Goal: Information Seeking & Learning: Check status

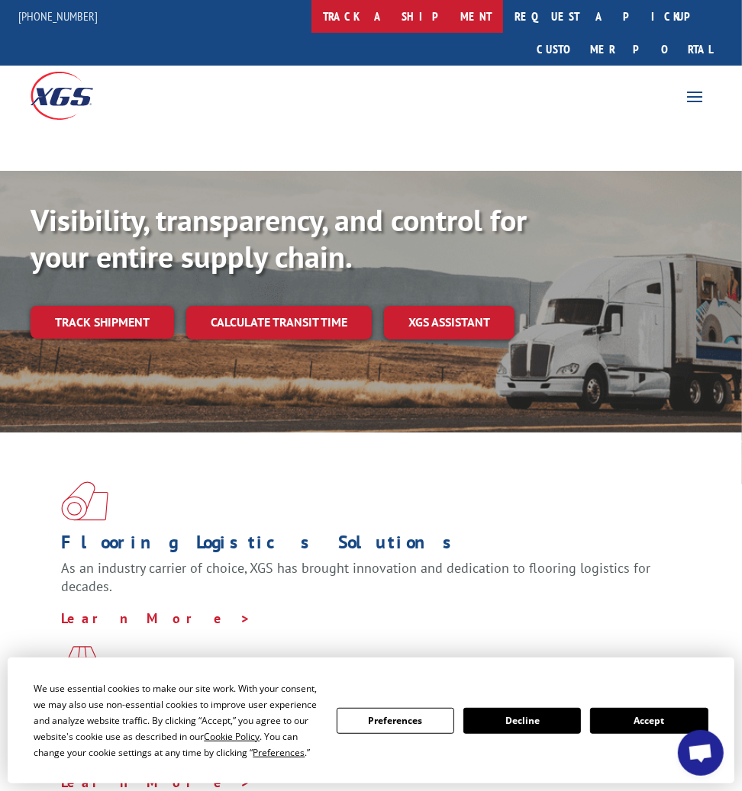
click at [435, 21] on link "track a shipment" at bounding box center [407, 16] width 192 height 33
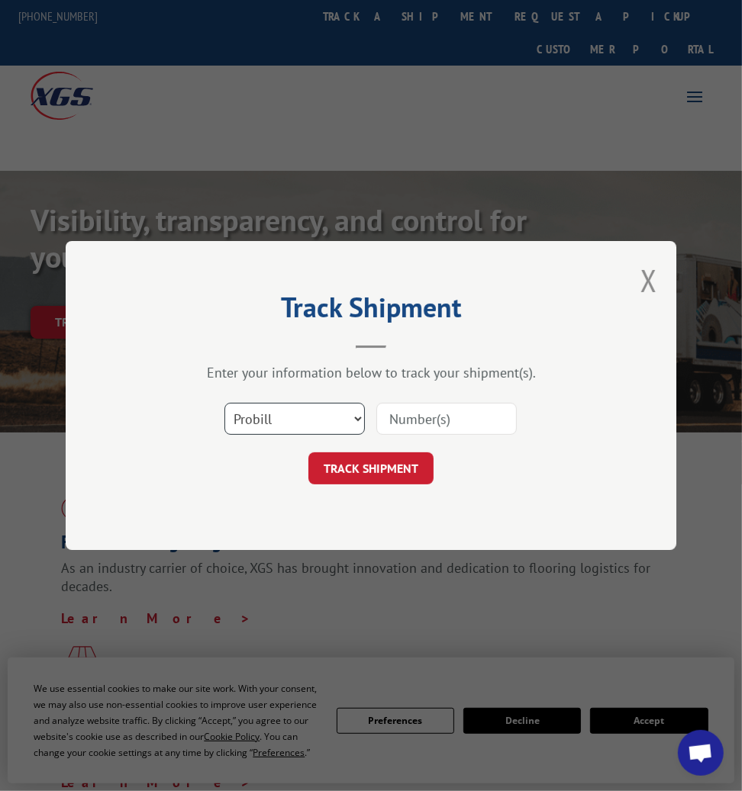
click at [360, 416] on select "Select category... Probill BOL PO" at bounding box center [294, 419] width 140 height 32
select select "bol"
click at [224, 403] on select "Select category... Probill BOL PO" at bounding box center [294, 419] width 140 height 32
click at [410, 415] on input at bounding box center [446, 419] width 140 height 32
paste input "3365785"
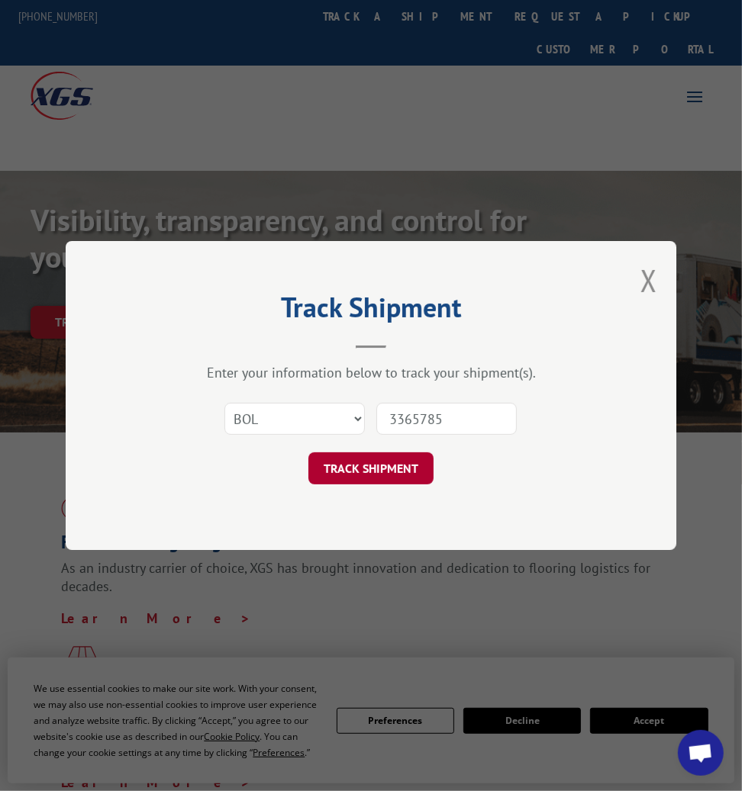
type input "3365785"
click at [392, 472] on button "TRACK SHIPMENT" at bounding box center [370, 469] width 125 height 32
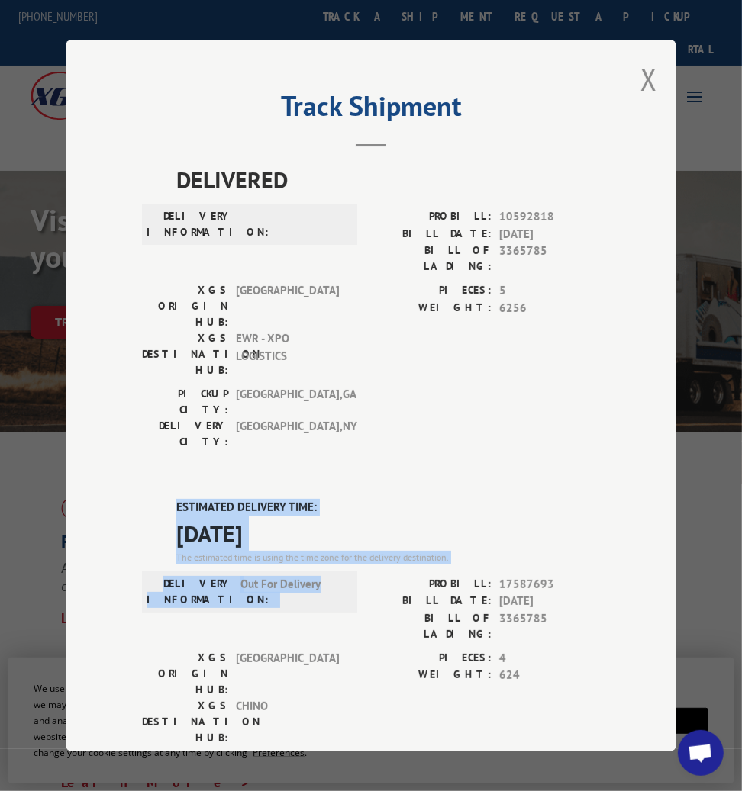
drag, startPoint x: 166, startPoint y: 410, endPoint x: 333, endPoint y: 495, distance: 187.4
click at [332, 499] on div "ESTIMATED DELIVERY TIME: [DATE] The estimated time is using the time zone for t…" at bounding box center [371, 774] width 458 height 551
copy div "ESTIMATED DELIVERY TIME: [DATE] The estimated time is using the time zone for t…"
